Goal: Entertainment & Leisure: Consume media (video, audio)

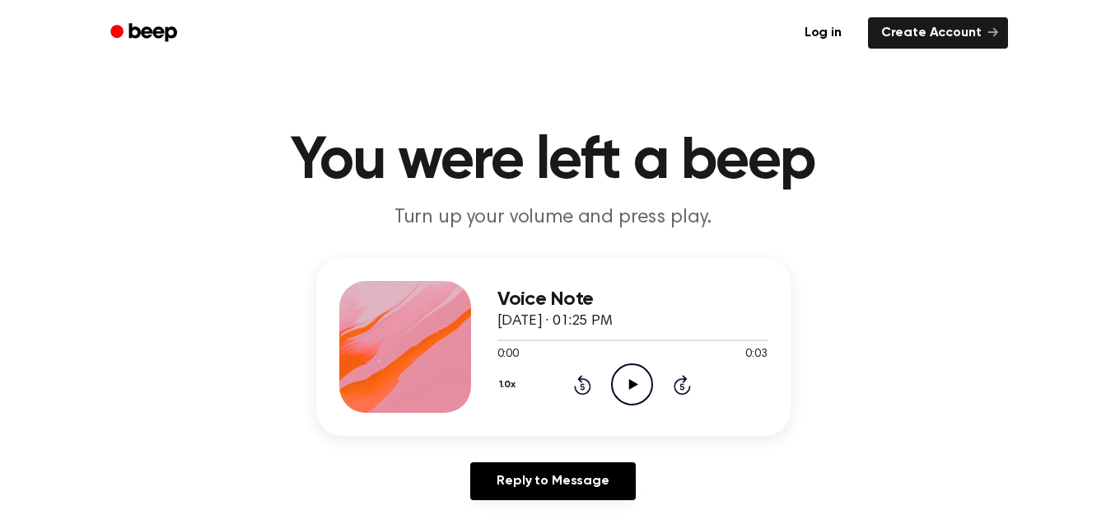
click at [624, 379] on icon "Play Audio" at bounding box center [632, 384] width 42 height 42
click at [633, 387] on icon "Play Audio" at bounding box center [632, 384] width 42 height 42
click at [632, 392] on icon "Play Audio" at bounding box center [632, 384] width 42 height 42
click at [620, 395] on icon "Play Audio" at bounding box center [632, 384] width 42 height 42
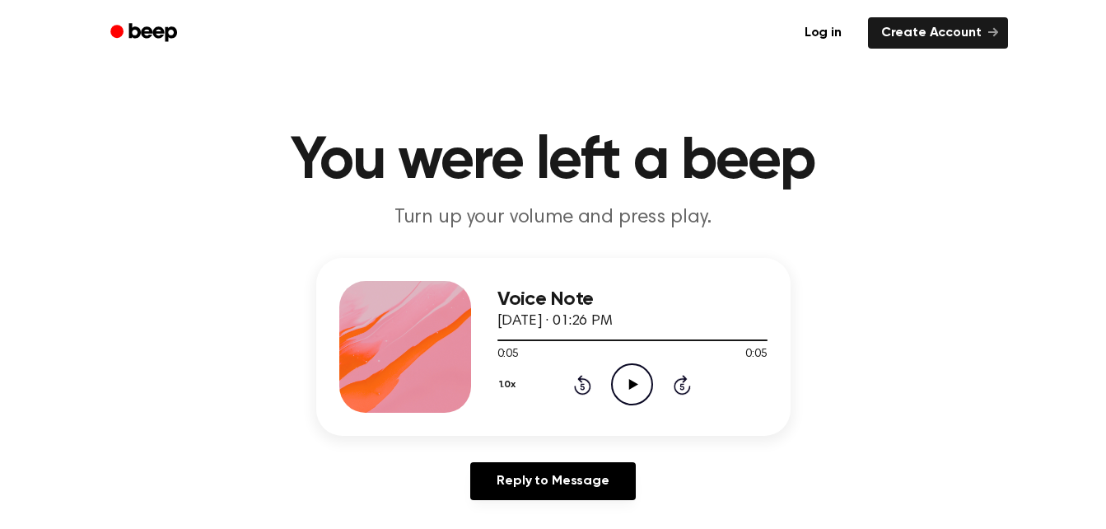
click at [620, 386] on icon "Play Audio" at bounding box center [632, 384] width 42 height 42
click at [627, 376] on icon "Play Audio" at bounding box center [632, 384] width 42 height 42
click at [631, 372] on icon "Play Audio" at bounding box center [632, 384] width 42 height 42
click at [640, 383] on icon "Play Audio" at bounding box center [632, 384] width 42 height 42
